Goal: Transaction & Acquisition: Purchase product/service

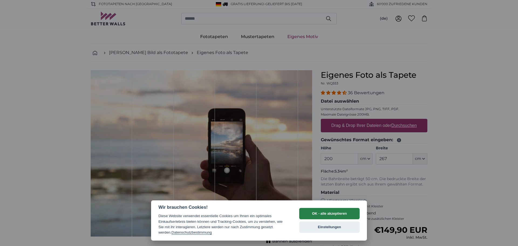
click at [333, 216] on button "OK - alle akzeptieren" at bounding box center [329, 213] width 60 height 11
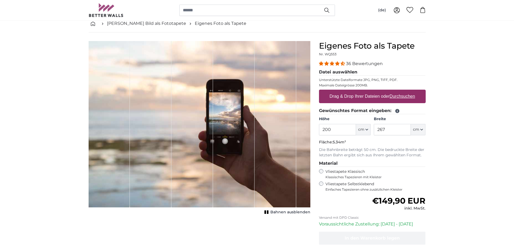
scroll to position [81, 0]
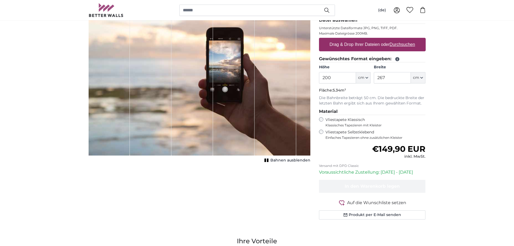
drag, startPoint x: 319, startPoint y: 77, endPoint x: 439, endPoint y: 147, distance: 139.5
click at [321, 114] on legend "Material" at bounding box center [372, 111] width 107 height 7
click at [319, 128] on fieldset "Material Vliestapete Klassisch Klassisches Tapezieren mit Kleister Vliestapete …" at bounding box center [372, 124] width 107 height 32
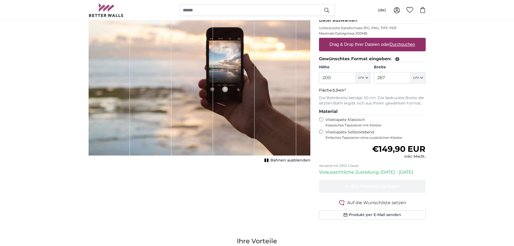
click at [319, 128] on fieldset "Material Vliestapete Klassisch Klassisches Tapezieren mit Kleister Vliestapete …" at bounding box center [372, 124] width 107 height 32
drag, startPoint x: 261, startPoint y: 93, endPoint x: 251, endPoint y: 93, distance: 10.3
click at [251, 93] on div "1 of 1" at bounding box center [200, 72] width 222 height 166
